Goal: Find specific page/section: Find specific page/section

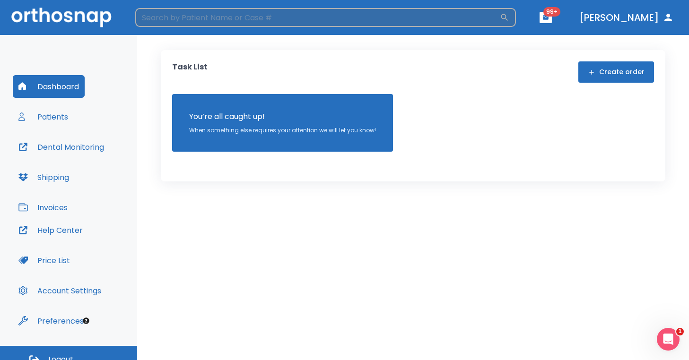
click at [256, 21] on input "search" at bounding box center [317, 17] width 365 height 19
type input "n"
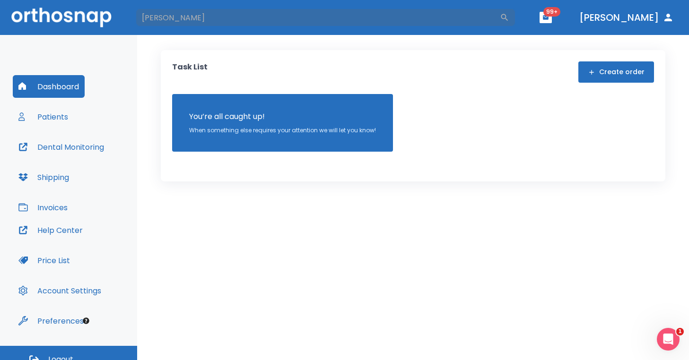
type input "[PERSON_NAME]"
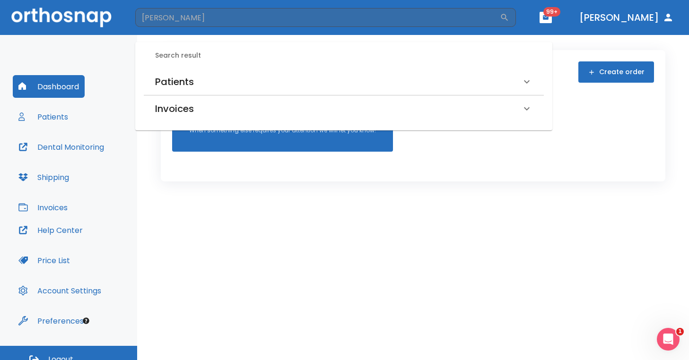
click at [190, 70] on div "Patients" at bounding box center [344, 82] width 400 height 26
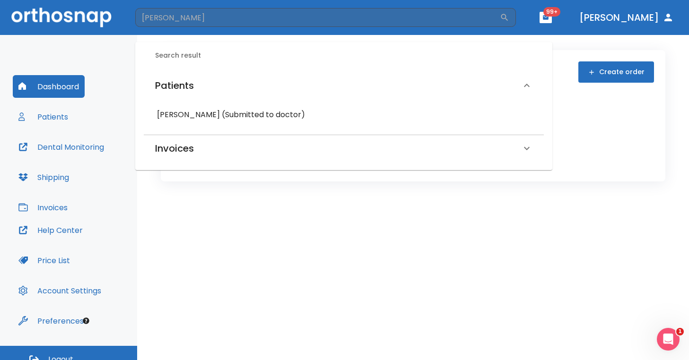
click at [202, 115] on h6 "[PERSON_NAME] (Submitted to doctor)" at bounding box center [344, 114] width 374 height 13
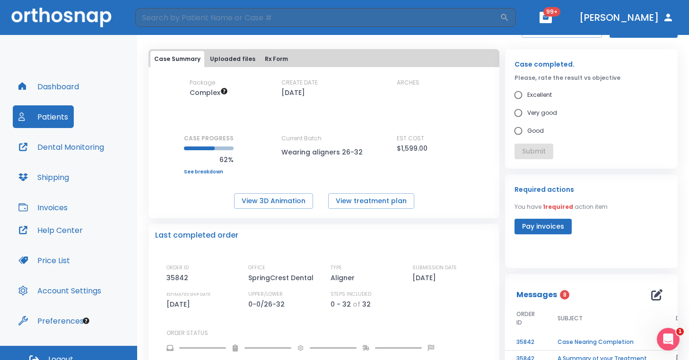
scroll to position [39, 0]
